Goal: Transaction & Acquisition: Book appointment/travel/reservation

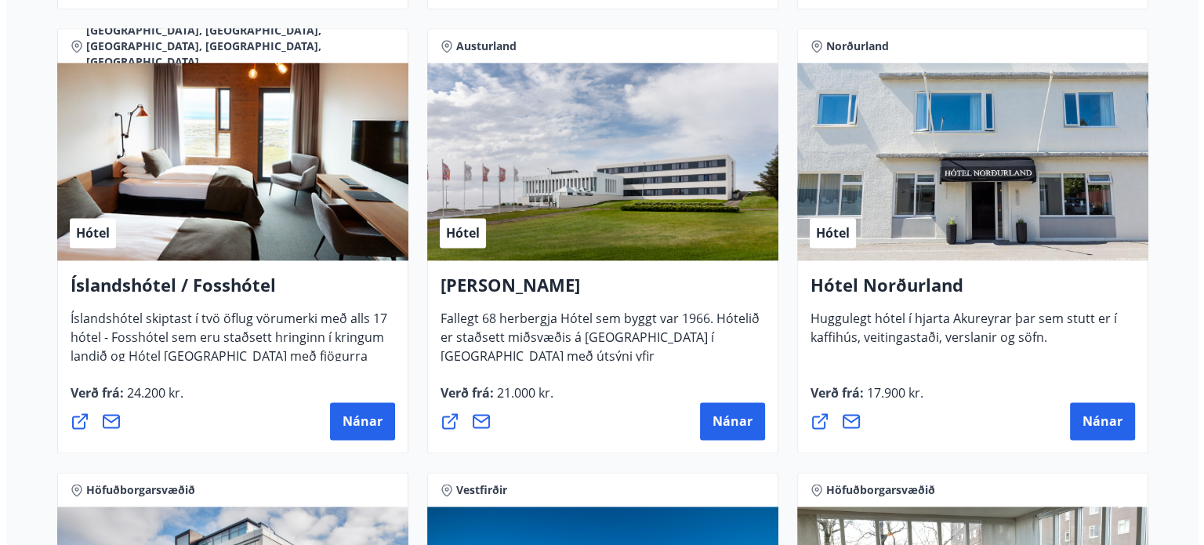
scroll to position [2048, 0]
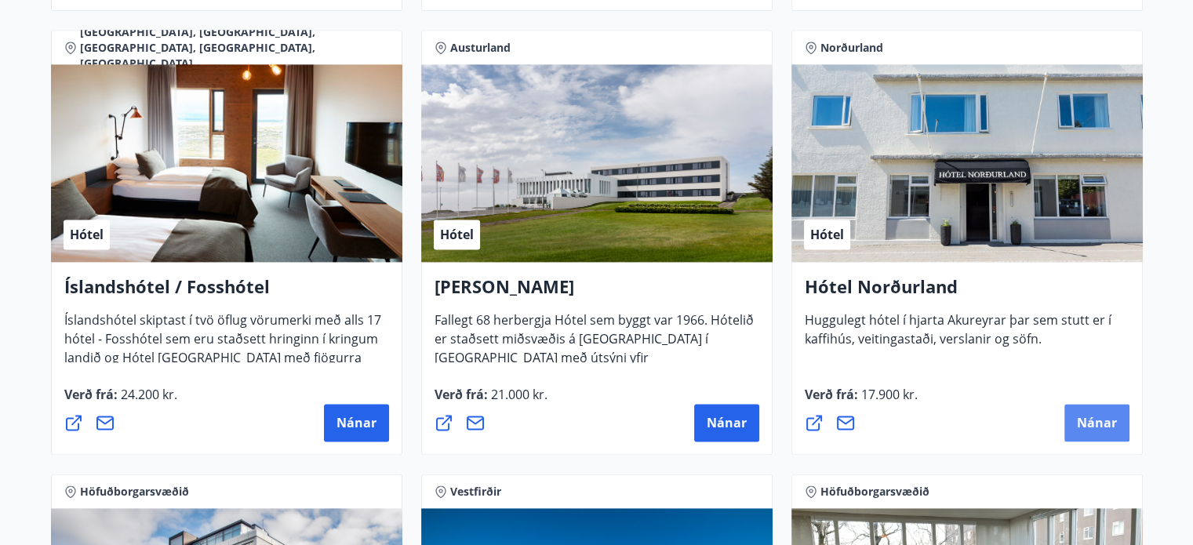
click at [1106, 409] on button "Nánar" at bounding box center [1096, 423] width 65 height 38
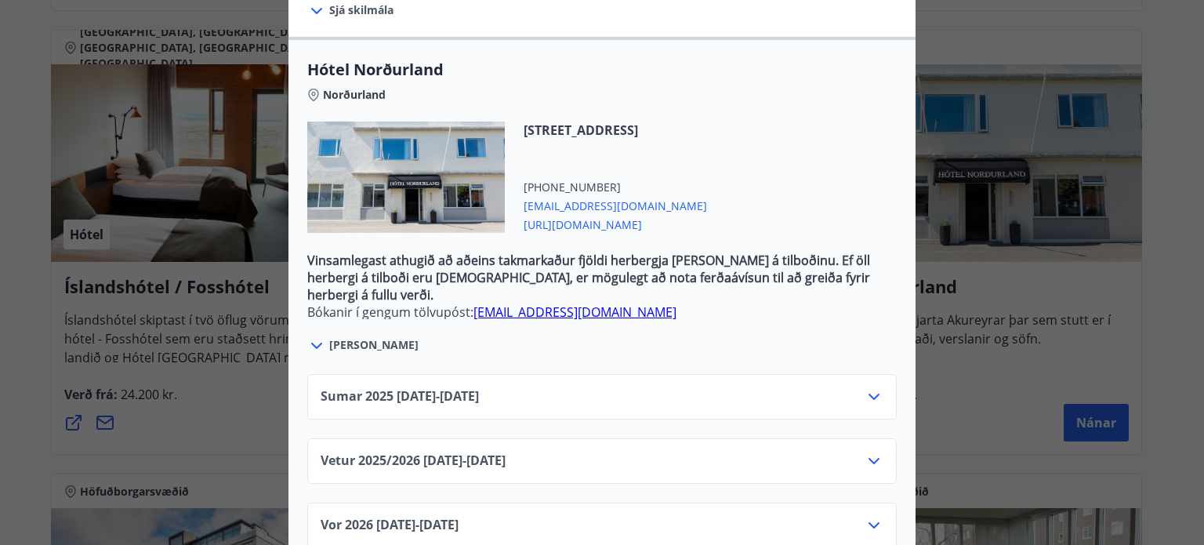
scroll to position [507, 0]
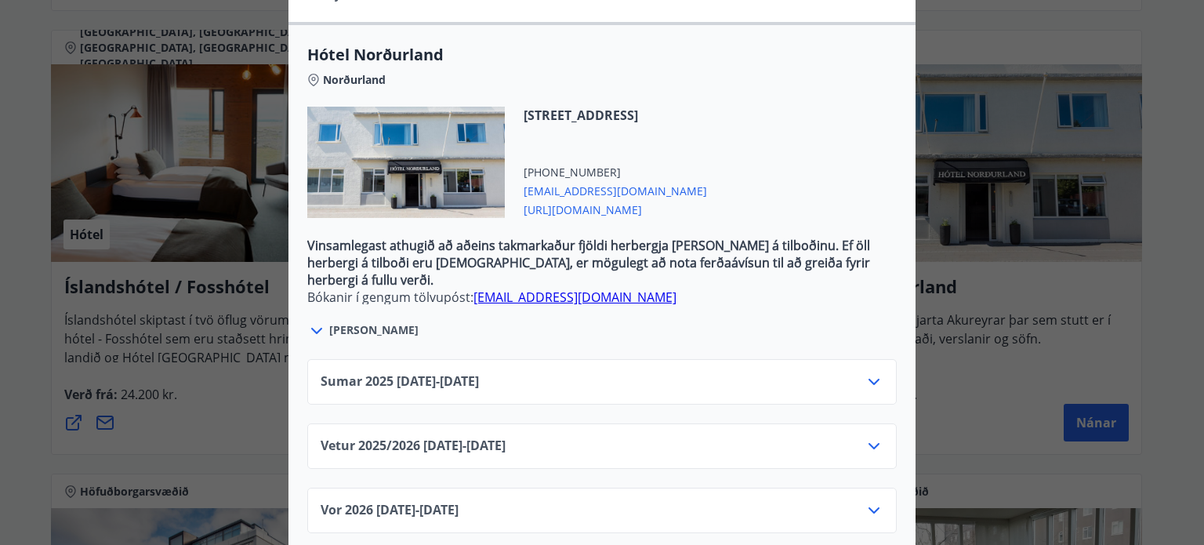
click at [865, 437] on icon at bounding box center [874, 446] width 19 height 19
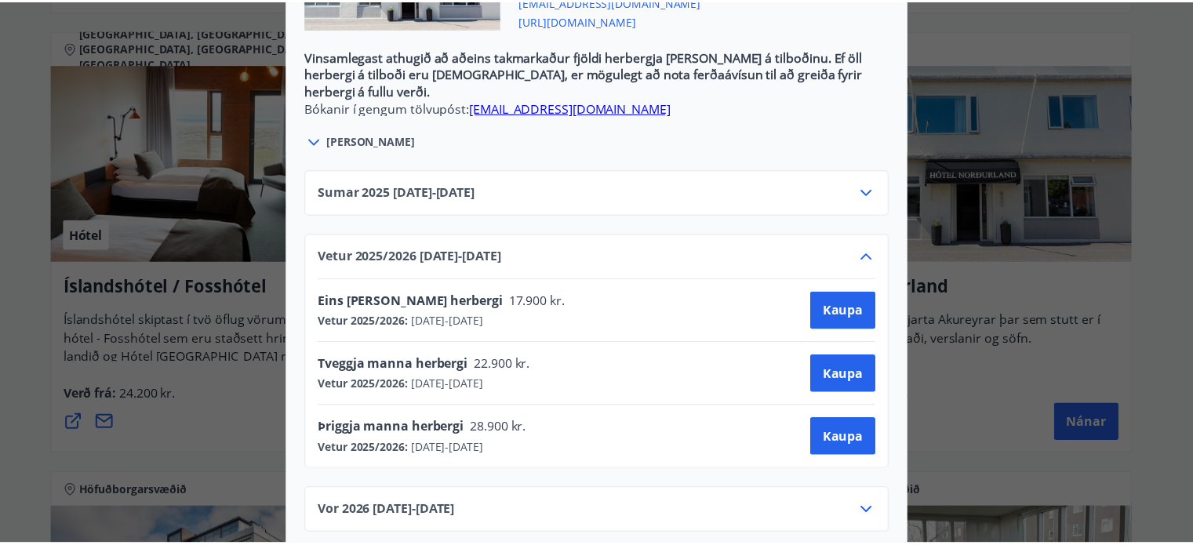
scroll to position [0, 0]
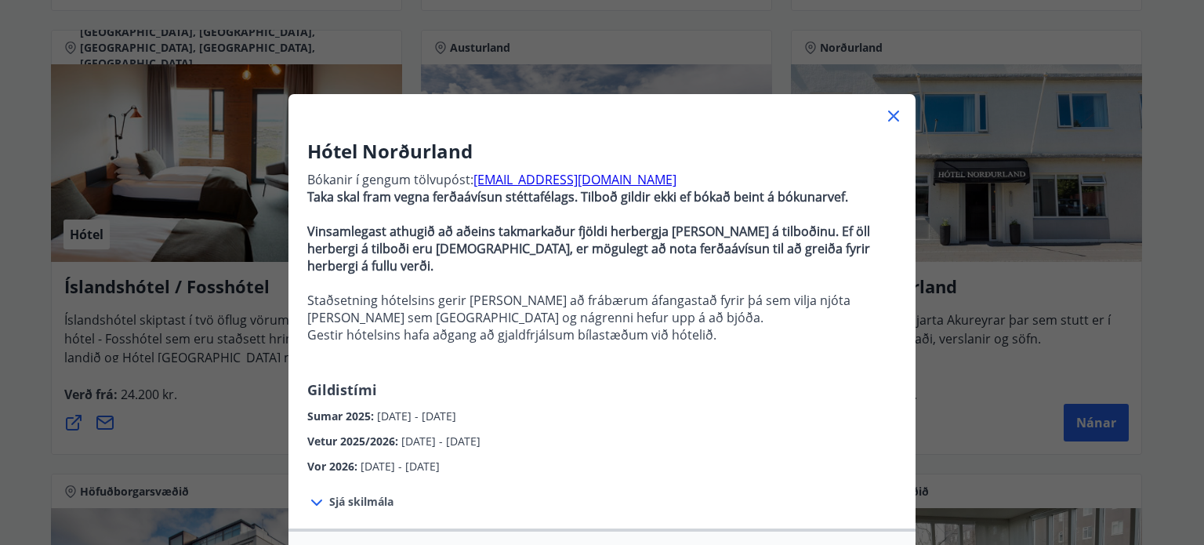
click at [994, 302] on div "Hótel Norðurland Bókanir í gengum tölvupóst: [EMAIL_ADDRESS][DOMAIN_NAME] Taka …" at bounding box center [602, 272] width 1204 height 545
click at [888, 108] on icon at bounding box center [893, 116] width 19 height 19
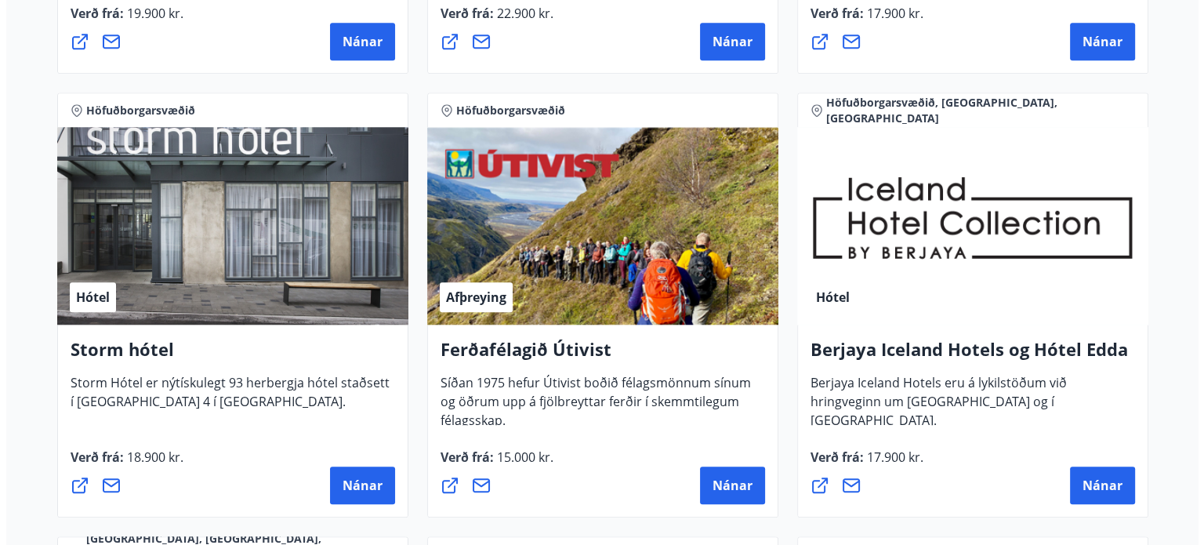
scroll to position [1540, 0]
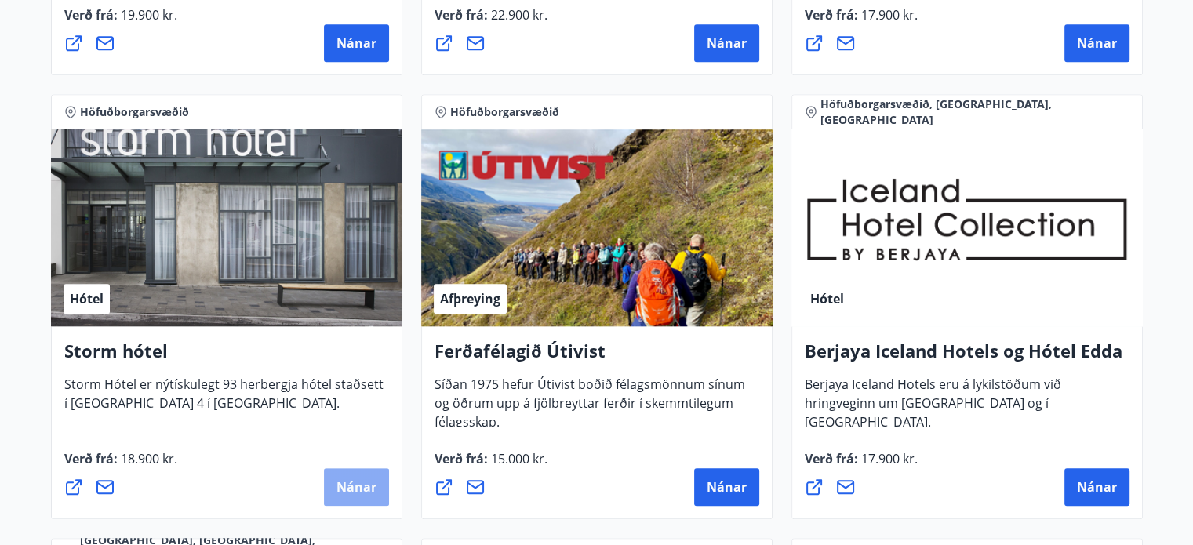
click at [361, 473] on button "Nánar" at bounding box center [356, 487] width 65 height 38
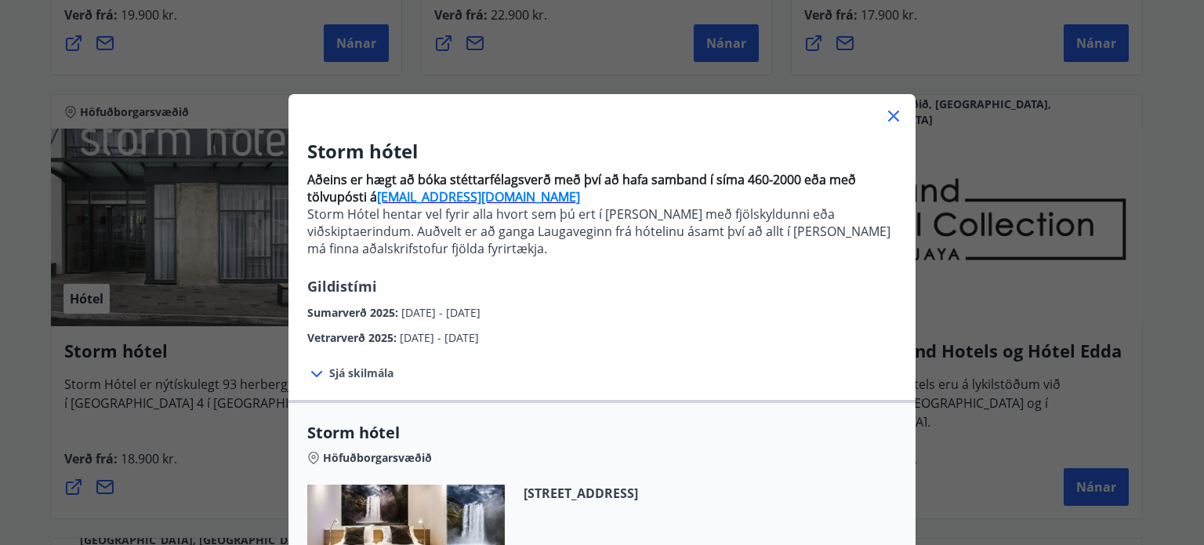
click at [643, 267] on p "Aðeins er hægt að bóka stéttarfélagsverð með því að hafa samband í síma 460-200…" at bounding box center [602, 220] width 590 height 111
click at [664, 274] on p "Aðeins er hægt að bóka stéttarfélagsverð með því að hafa samband í síma 460-200…" at bounding box center [602, 220] width 590 height 111
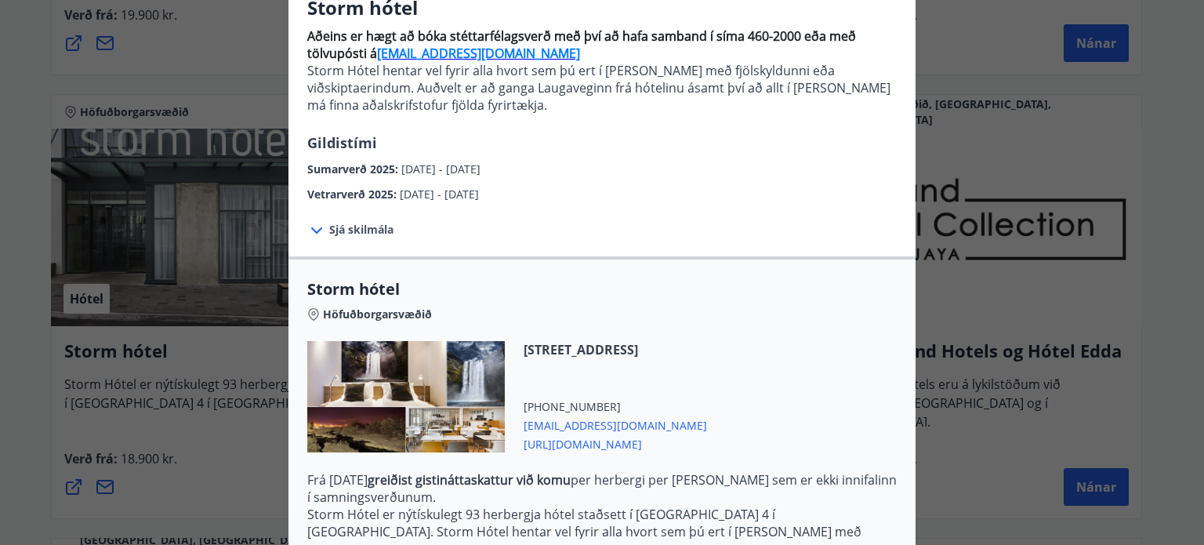
scroll to position [147, 0]
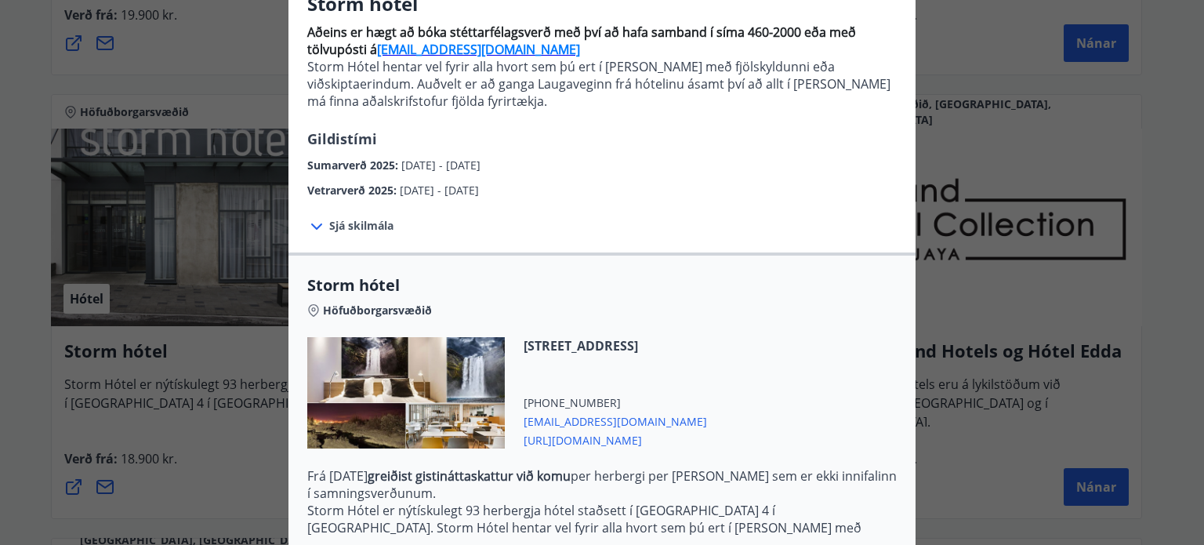
click at [470, 165] on span "[DATE] - [DATE]" at bounding box center [440, 165] width 79 height 15
click at [481, 162] on span "[DATE] - [DATE]" at bounding box center [440, 165] width 79 height 15
click at [477, 184] on span "[DATE] - [DATE]" at bounding box center [439, 190] width 79 height 15
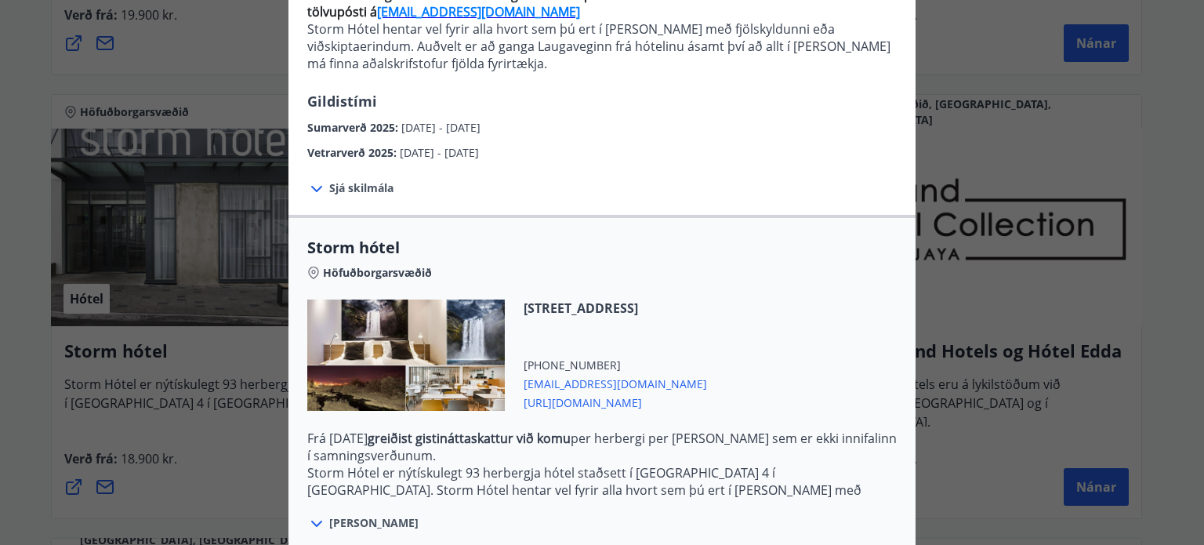
scroll to position [190, 0]
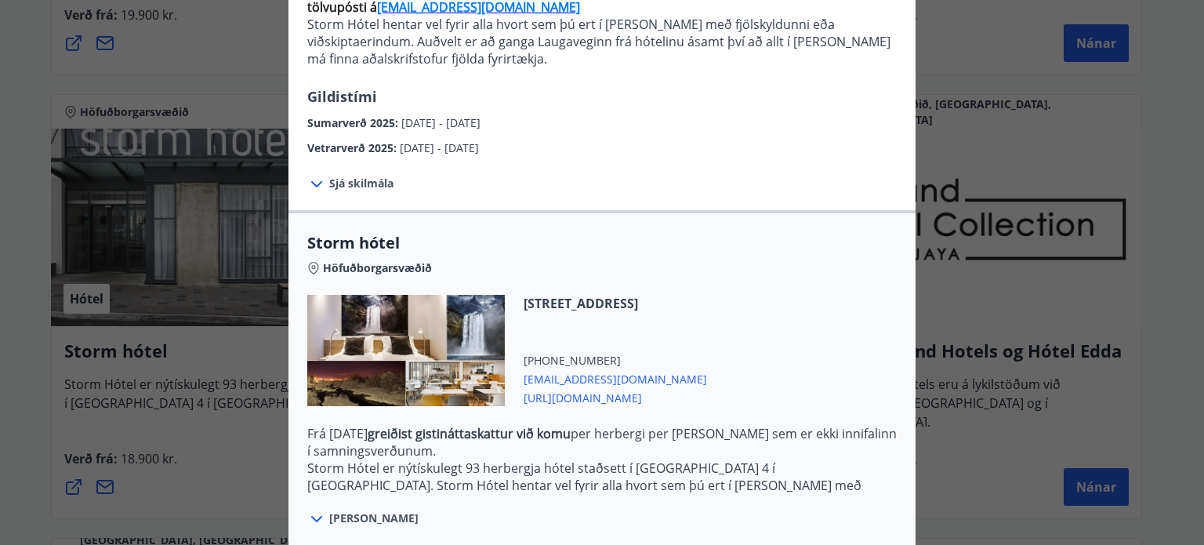
click at [329, 180] on span "Sjá skilmála" at bounding box center [361, 184] width 64 height 16
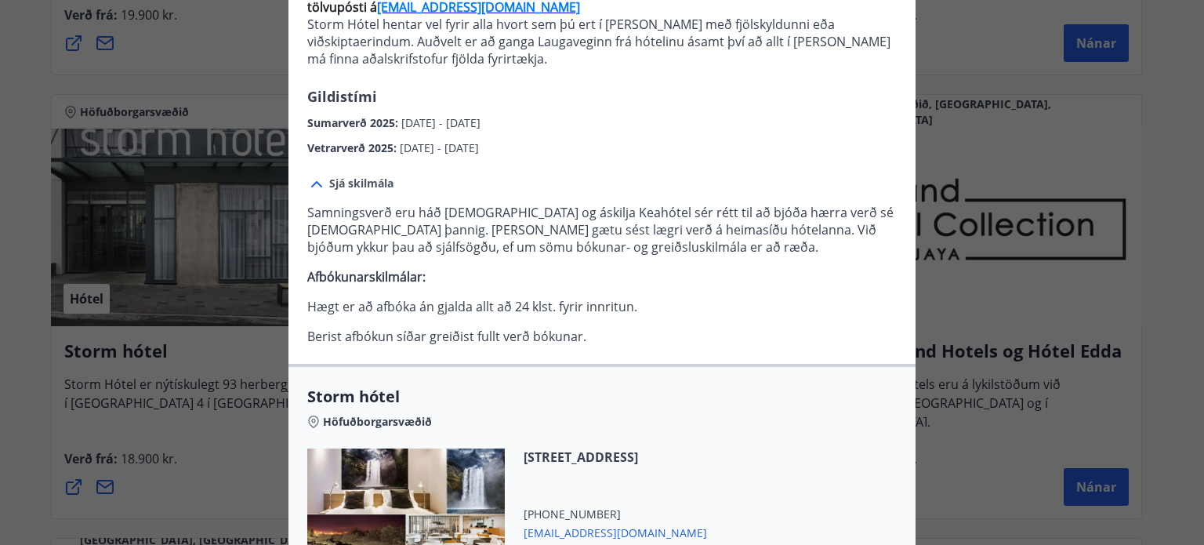
click at [735, 295] on p "Samningsverð eru háð [DEMOGRAPHIC_DATA] og áskilja Keahótel sér rétt til að bjó…" at bounding box center [602, 274] width 590 height 141
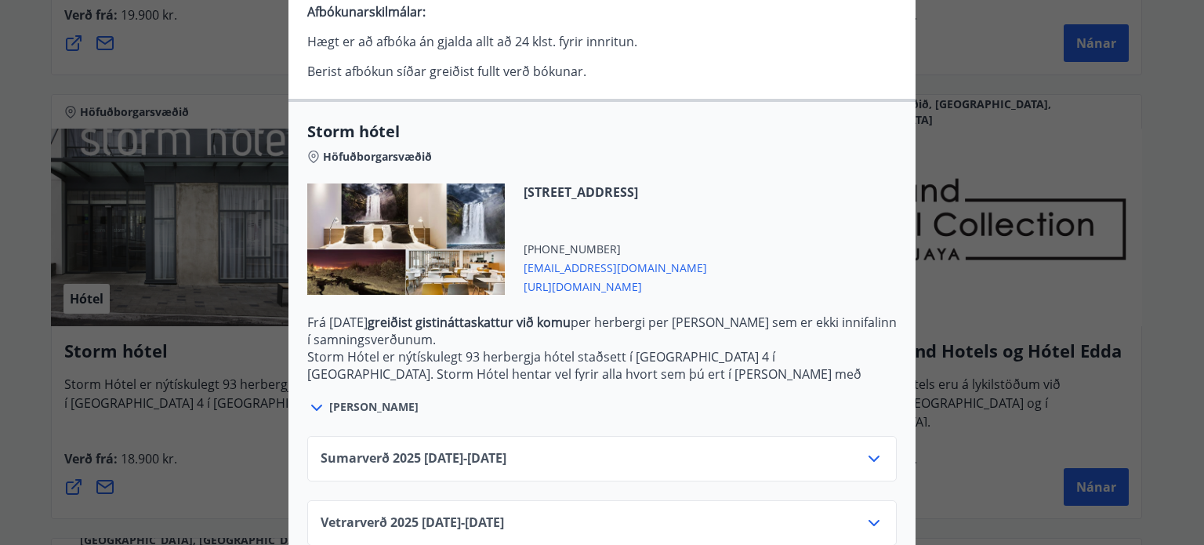
scroll to position [485, 0]
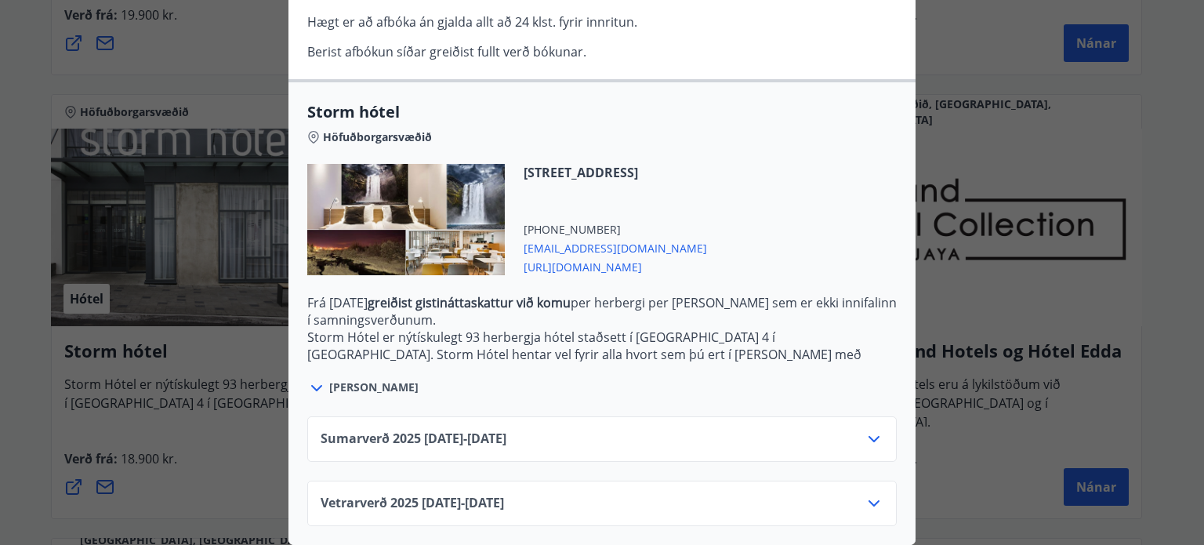
click at [865, 496] on icon at bounding box center [874, 503] width 19 height 19
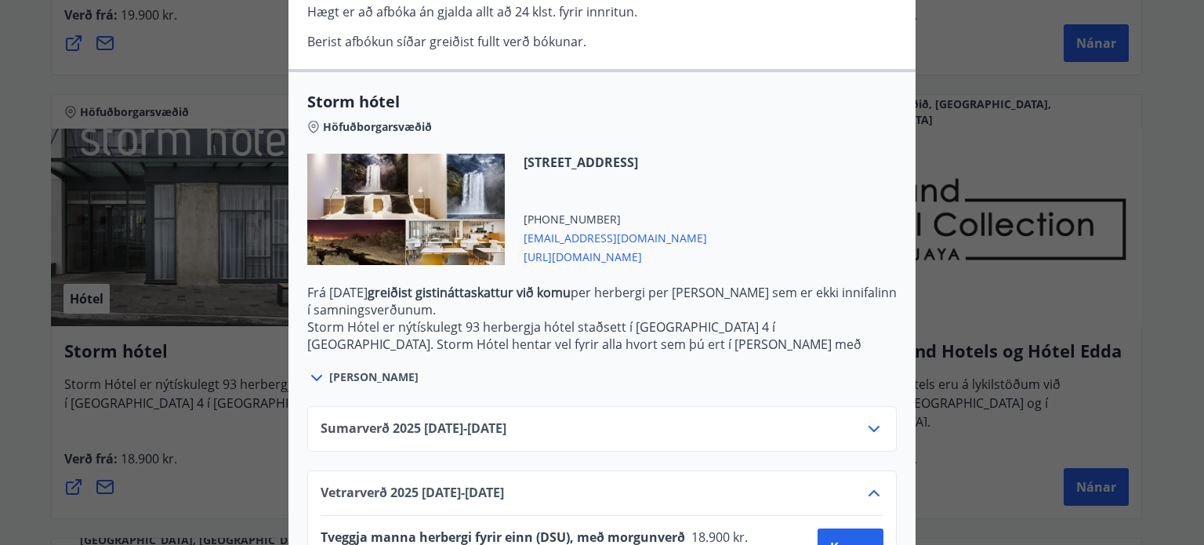
click at [834, 245] on div "[STREET_ADDRESS] [PHONE_NUMBER] [EMAIL_ADDRESS][DOMAIN_NAME] [URL][DOMAIN_NAME]" at bounding box center [602, 219] width 590 height 130
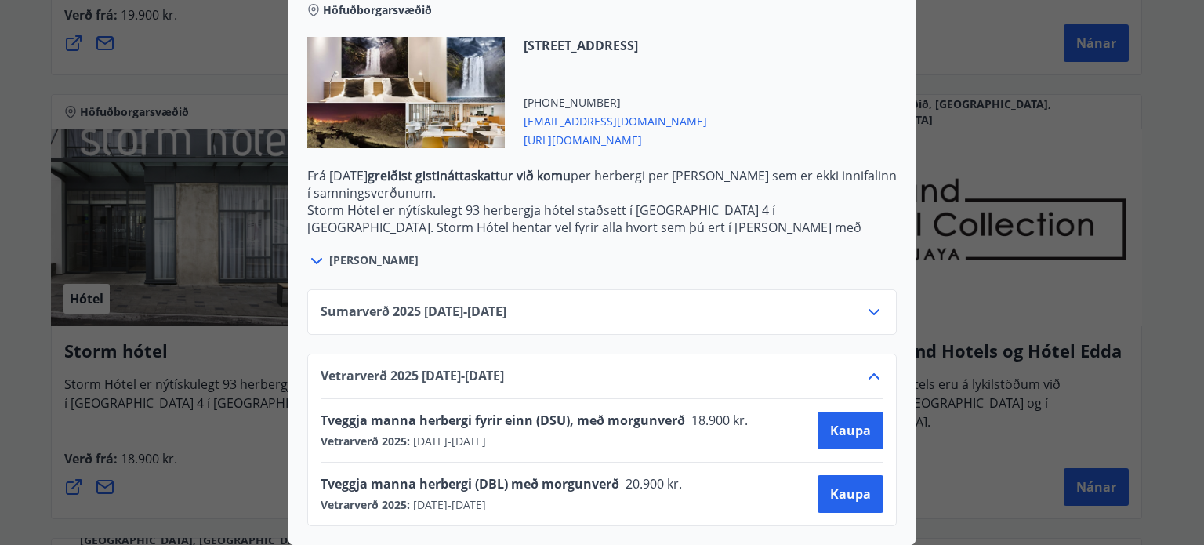
click at [549, 414] on span "Tveggja manna herbergi fyrir einn (DSU), með morgunverð" at bounding box center [503, 420] width 365 height 17
click at [483, 434] on span "[DATE] - [DATE]" at bounding box center [448, 442] width 76 height 16
click at [486, 434] on span "[DATE] - [DATE]" at bounding box center [448, 442] width 76 height 16
click at [373, 434] on span "Vetrarverð 2025 :" at bounding box center [365, 442] width 89 height 16
click at [457, 412] on span "Tveggja manna herbergi fyrir einn (DSU), með morgunverð" at bounding box center [503, 420] width 365 height 17
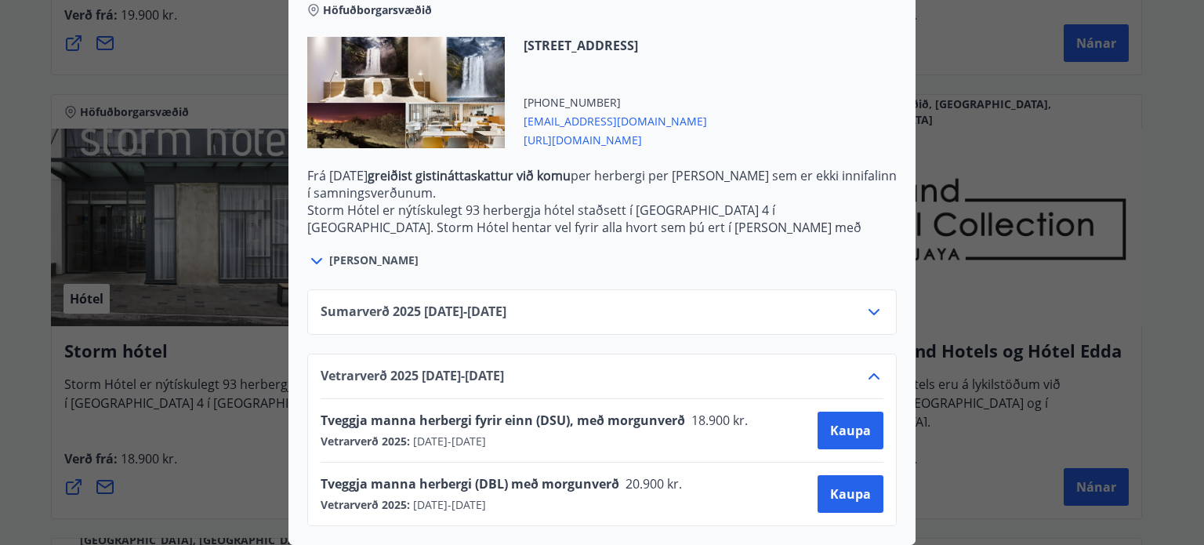
click at [427, 52] on div at bounding box center [406, 92] width 198 height 111
click at [448, 88] on div at bounding box center [406, 92] width 198 height 111
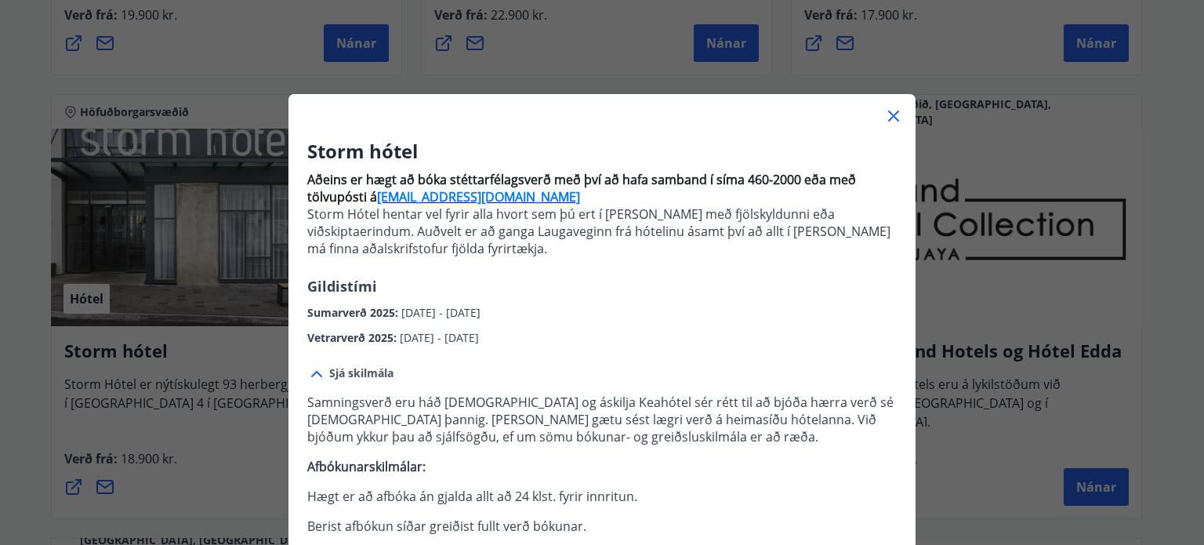
click at [977, 323] on div "Storm hótel Aðeins er hægt að bóka stéttarfélagsverð með því að hafa samband í …" at bounding box center [602, 272] width 1204 height 545
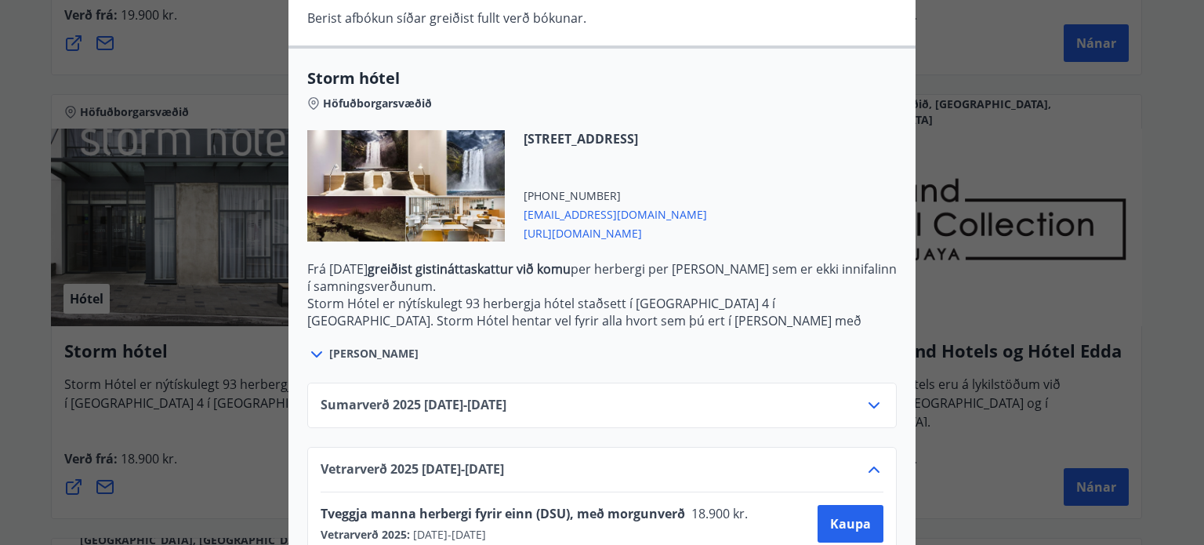
scroll to position [527, 0]
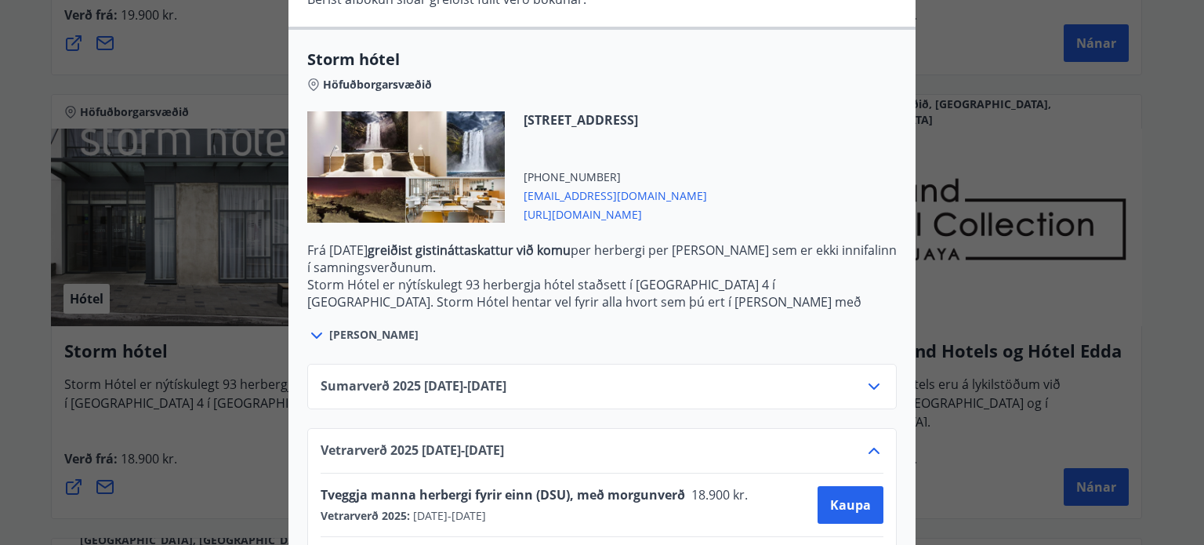
click at [826, 100] on div "Storm hótel Höfuðborgarsvæðið" at bounding box center [602, 80] width 590 height 63
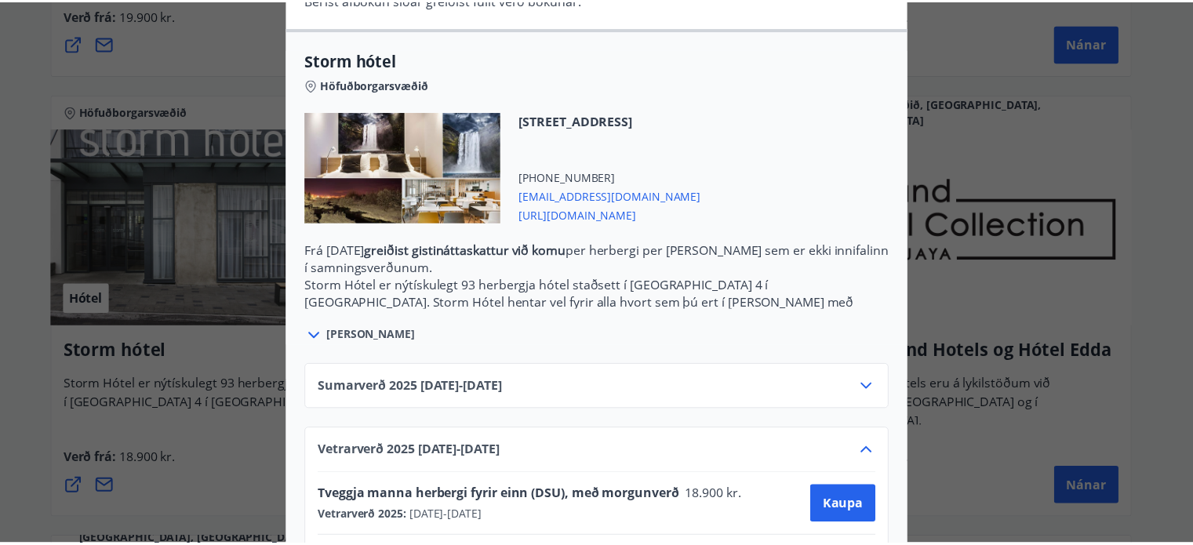
scroll to position [0, 0]
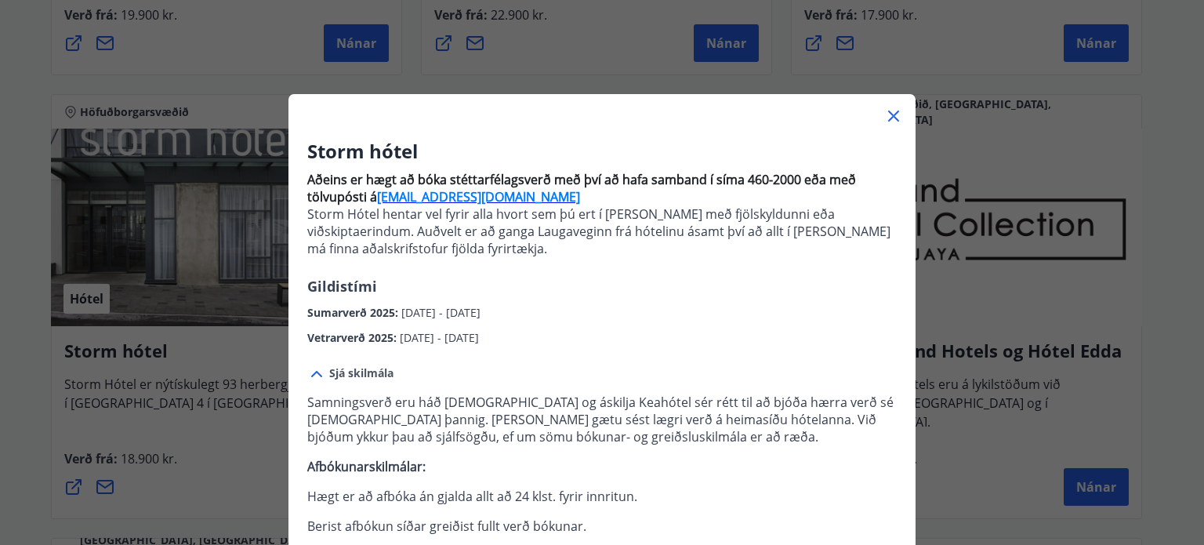
click at [1029, 60] on div "Storm hótel Aðeins er hægt að bóka stéttarfélagsverð með því að hafa samband í …" at bounding box center [602, 272] width 1204 height 545
click at [990, 169] on div "Storm hótel Aðeins er hægt að bóka stéttarfélagsverð með því að hafa samband í …" at bounding box center [602, 272] width 1204 height 545
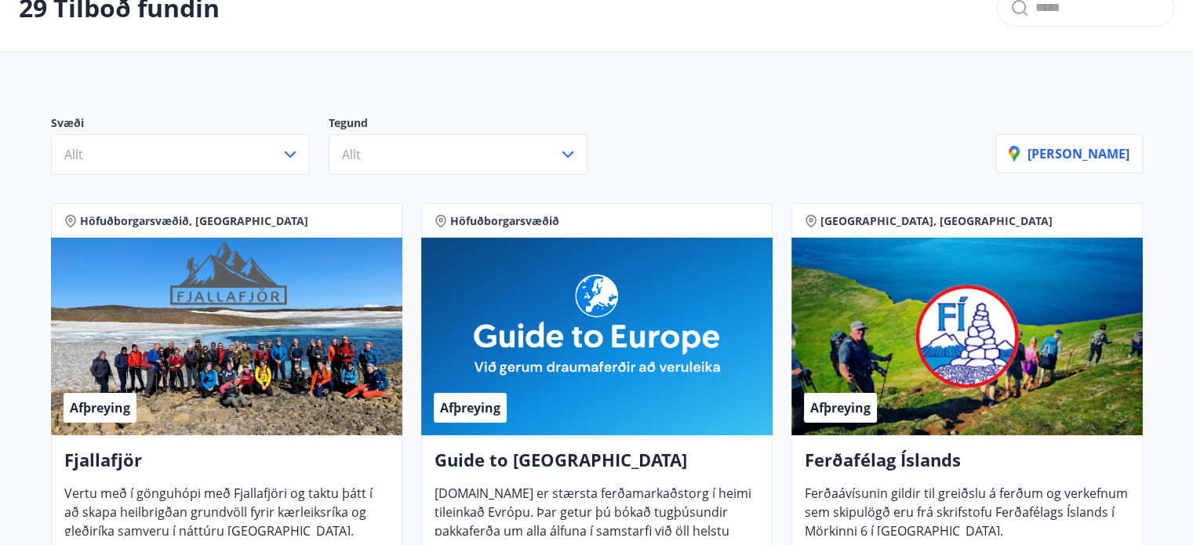
scroll to position [100, 0]
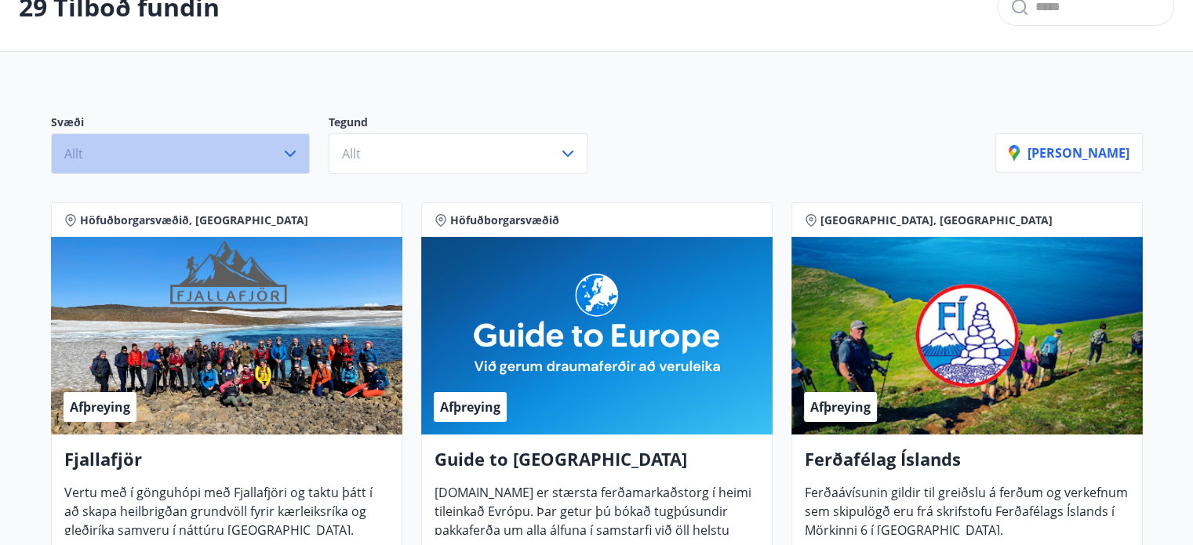
click at [269, 169] on button "Allt" at bounding box center [180, 153] width 259 height 41
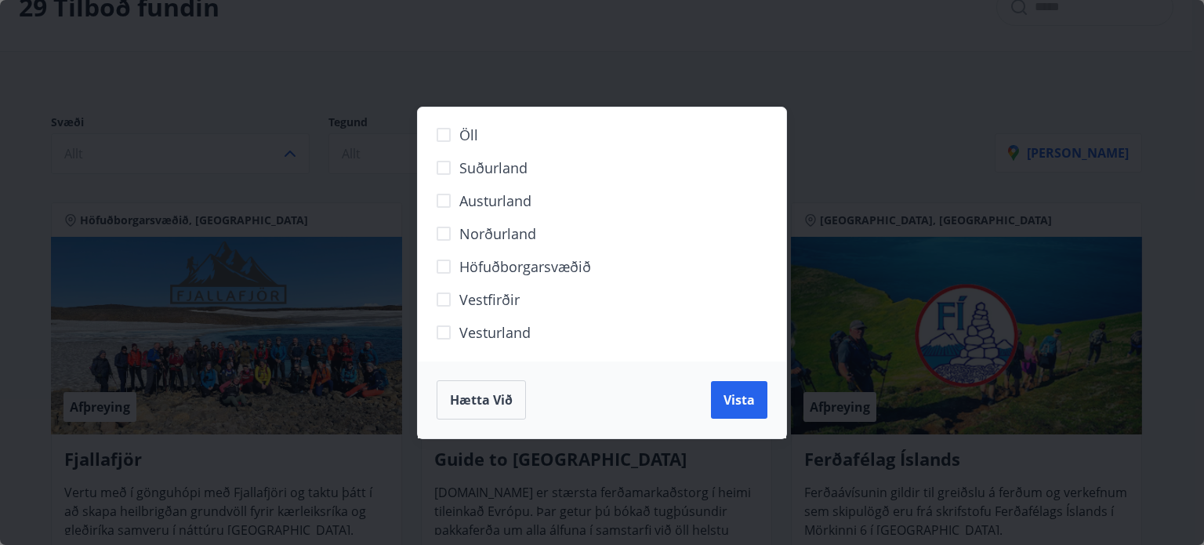
click at [660, 42] on div "Öll Suðurland Austurland Norðurland Höfuðborgarsvæðið Vestfirðir Vesturland Hæt…" at bounding box center [602, 272] width 1204 height 545
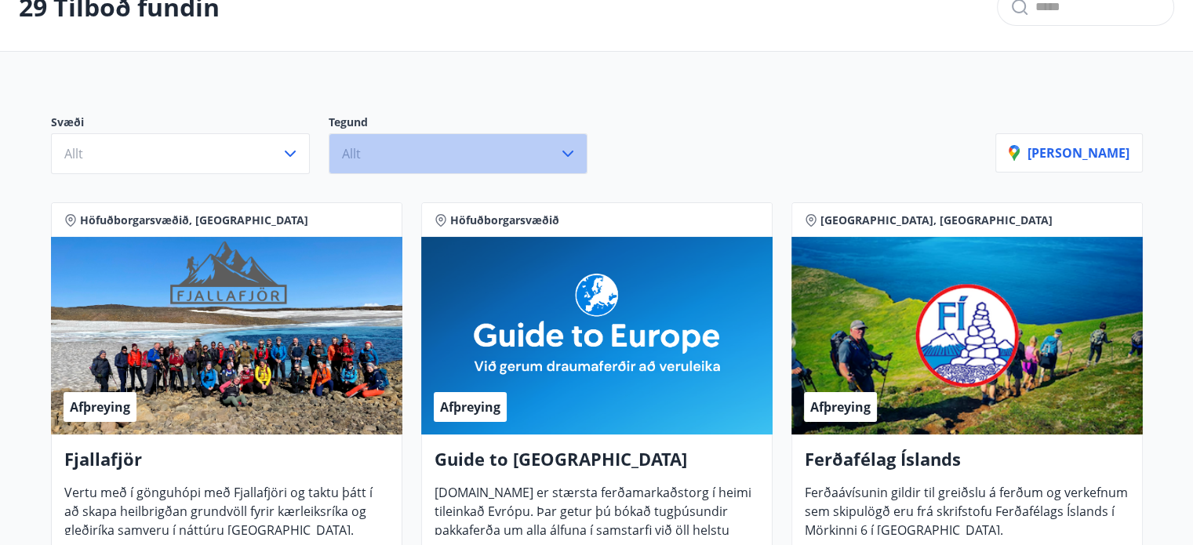
click at [514, 147] on button "Allt" at bounding box center [458, 153] width 259 height 41
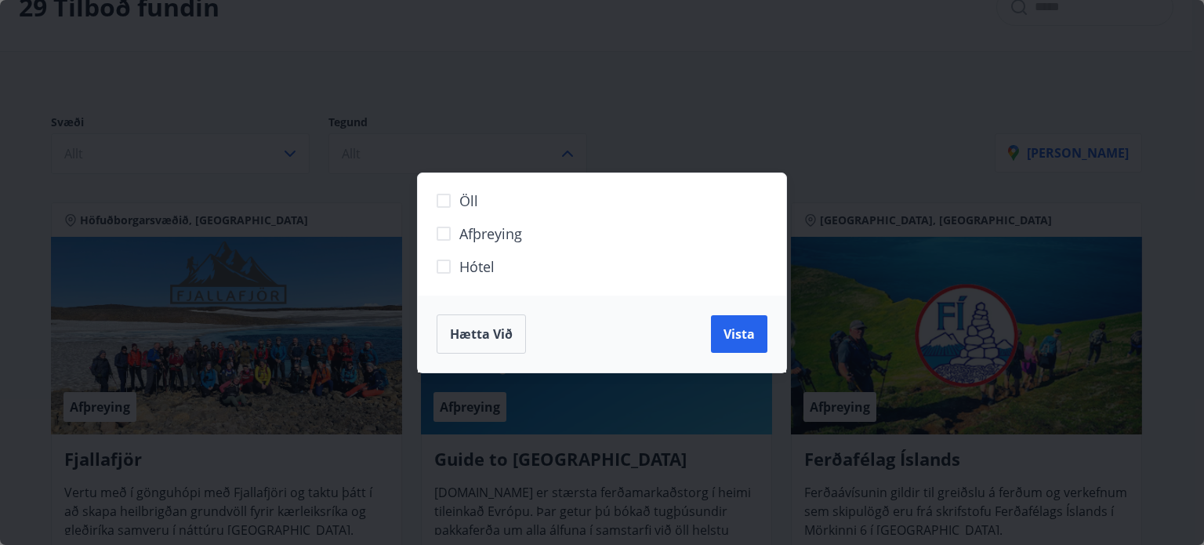
click at [746, 77] on div "Öll Afþreying Hótel Hætta við Vista" at bounding box center [602, 272] width 1204 height 545
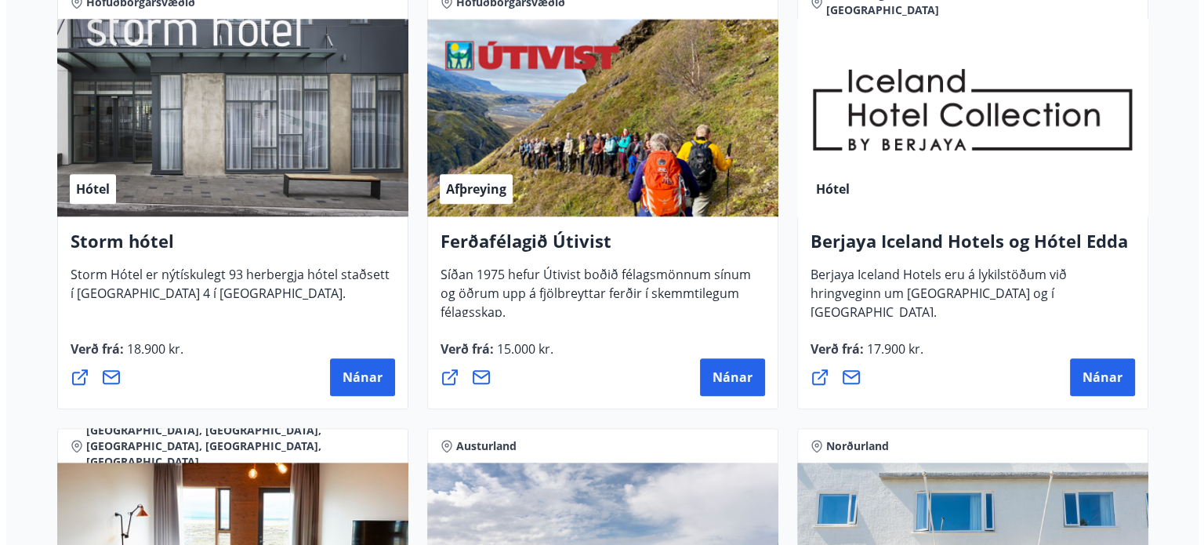
scroll to position [1655, 0]
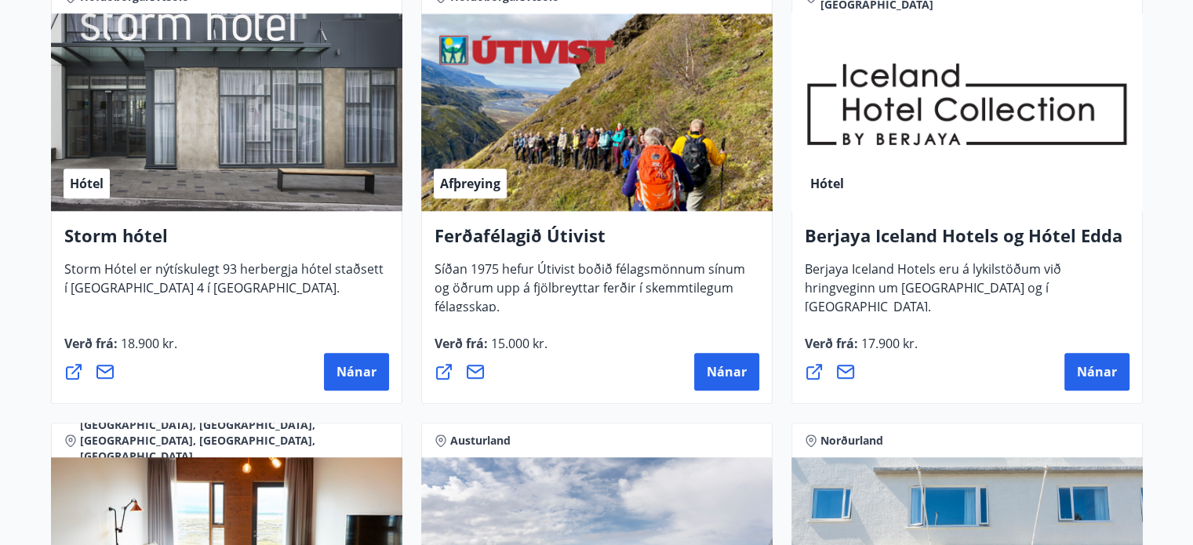
click at [206, 295] on span "Storm Hótel er nýtískulegt 93 herbergja hótel staðsett í [GEOGRAPHIC_DATA] 4 í …" at bounding box center [223, 284] width 319 height 49
click at [340, 367] on span "Nánar" at bounding box center [356, 371] width 40 height 17
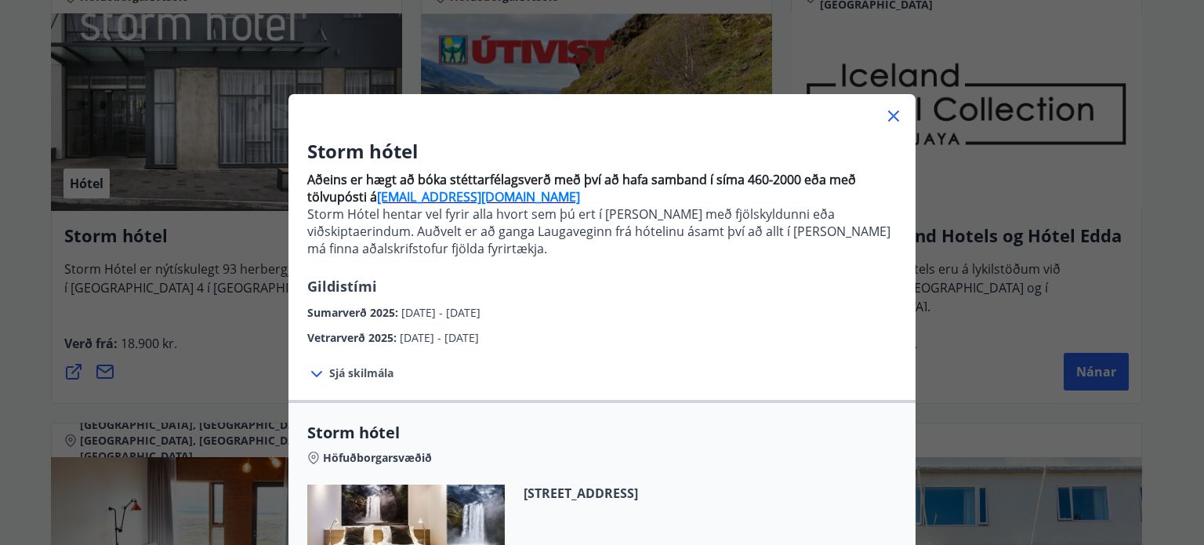
click at [608, 192] on p "Aðeins er hægt að bóka stéttarfélagsverð með því að hafa samband í síma 460-200…" at bounding box center [602, 188] width 590 height 35
click at [597, 248] on p "Storm Hótel hentar vel fyrir alla hvort sem þú ert í [PERSON_NAME] með fjölskyl…" at bounding box center [602, 231] width 590 height 52
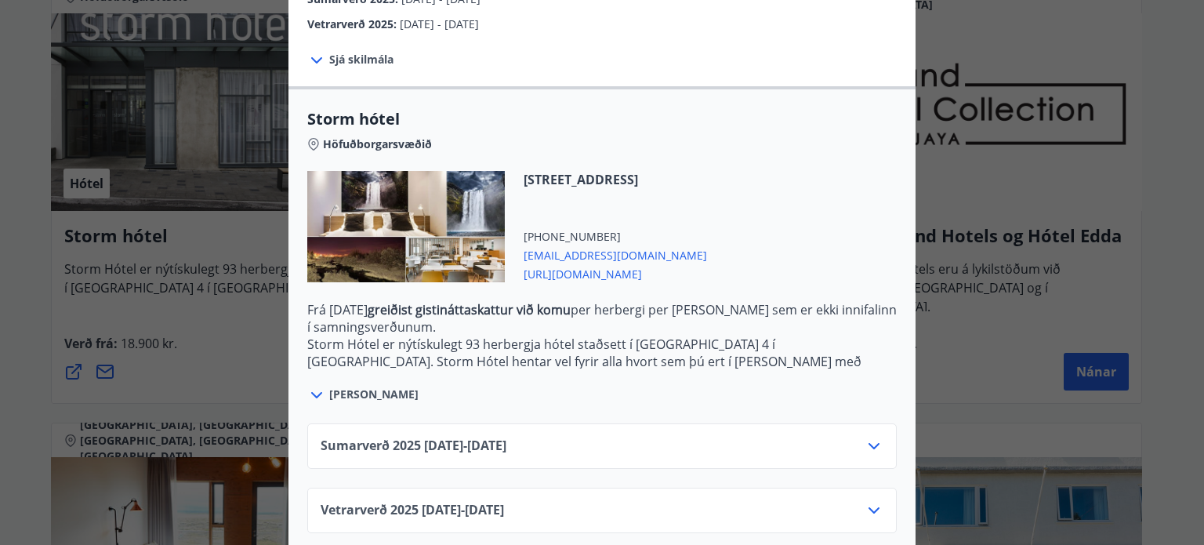
scroll to position [331, 0]
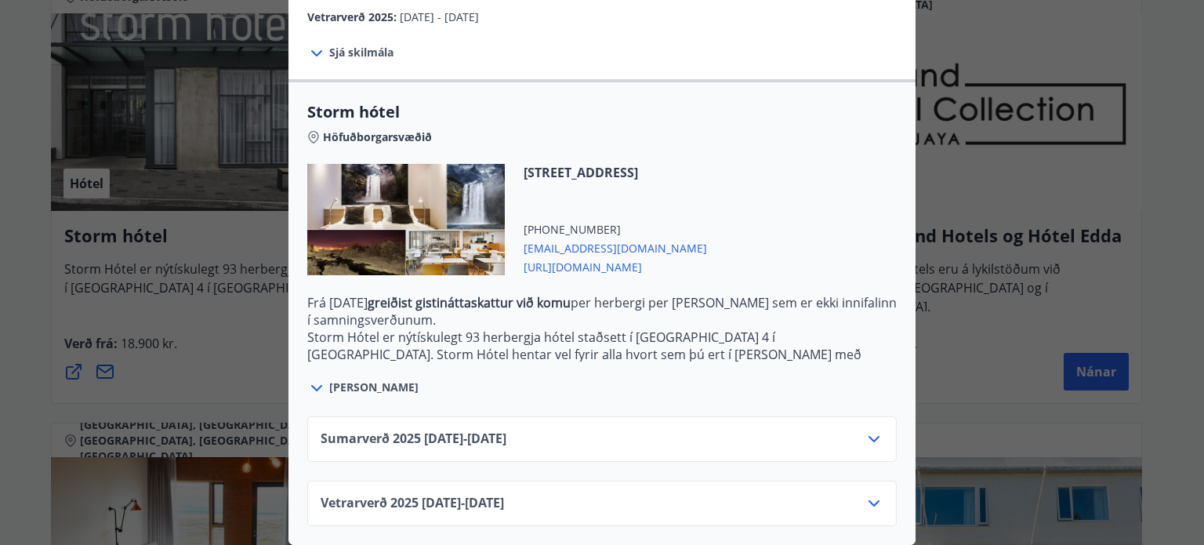
click at [814, 212] on div "[STREET_ADDRESS] [PHONE_NUMBER] [EMAIL_ADDRESS][DOMAIN_NAME] [URL][DOMAIN_NAME]" at bounding box center [602, 229] width 590 height 130
click at [848, 494] on div "Vetrarverð 2025 01.10.25 - 21.12.25" at bounding box center [602, 509] width 563 height 31
click at [865, 494] on icon at bounding box center [874, 503] width 19 height 19
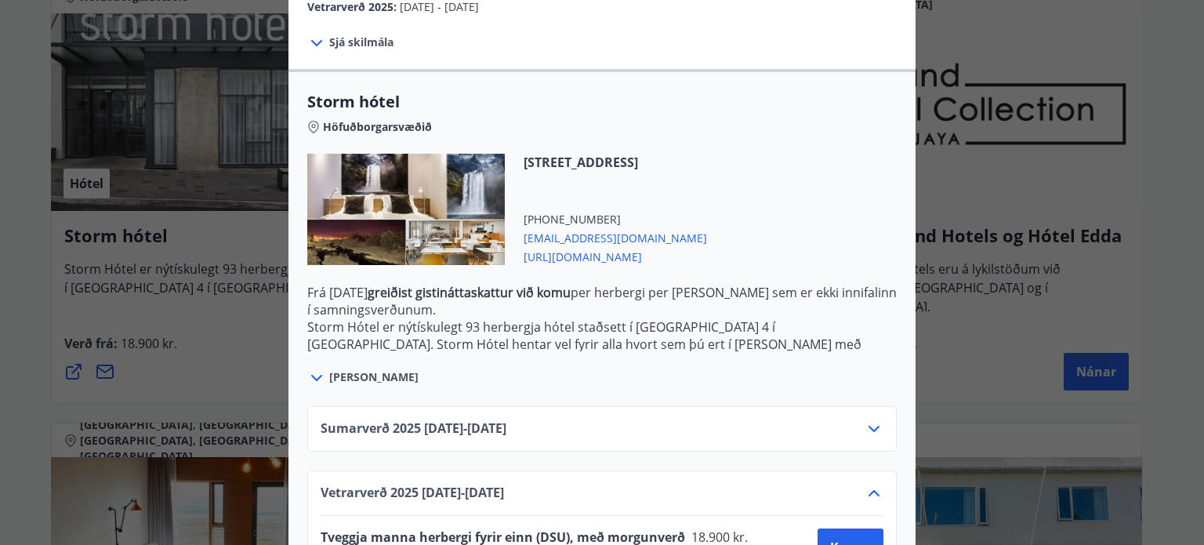
scroll to position [458, 0]
